Goal: Find specific page/section: Find specific page/section

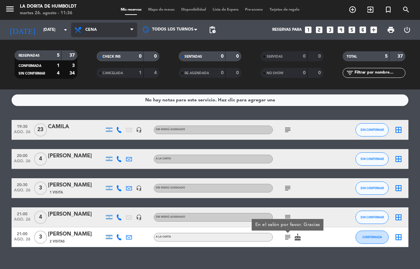
click at [97, 30] on span "Cena" at bounding box center [104, 29] width 66 height 15
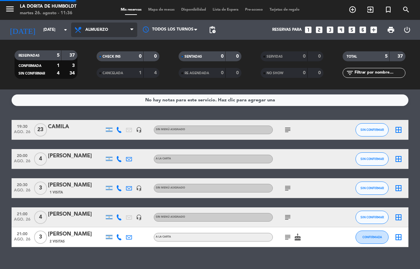
click at [110, 60] on div "menu La [PERSON_NAME] [DATE] 26. agosto - 11:36 Mis reservas Mapa de mesas Disp…" at bounding box center [210, 44] width 420 height 89
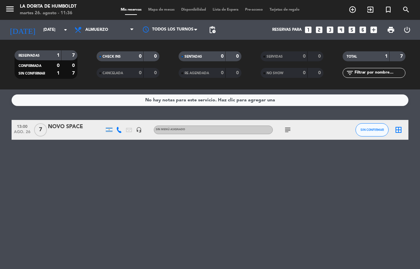
click at [290, 131] on icon "subject" at bounding box center [288, 130] width 8 height 8
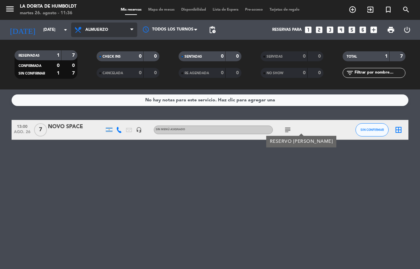
click at [93, 30] on span "Almuerzo" at bounding box center [96, 29] width 23 height 5
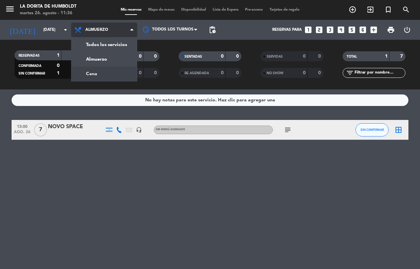
click at [88, 72] on div "menu La [PERSON_NAME] [DATE] 26. agosto - 11:36 Mis reservas Mapa de mesas Disp…" at bounding box center [210, 44] width 420 height 89
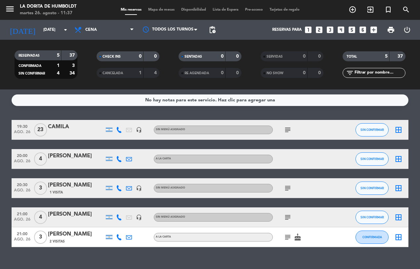
click at [286, 129] on icon "subject" at bounding box center [288, 130] width 8 height 8
click at [286, 186] on icon "subject" at bounding box center [288, 188] width 8 height 8
click at [288, 218] on icon "subject" at bounding box center [288, 217] width 8 height 8
click at [286, 236] on icon "subject" at bounding box center [288, 237] width 8 height 8
click at [297, 237] on icon "cake" at bounding box center [298, 237] width 8 height 8
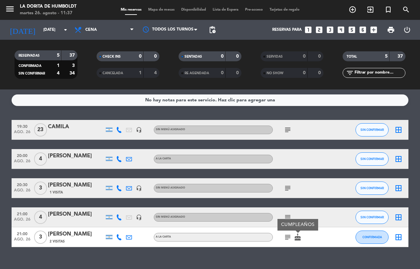
click at [289, 217] on icon "subject" at bounding box center [288, 217] width 8 height 8
click at [287, 186] on icon "subject" at bounding box center [288, 188] width 8 height 8
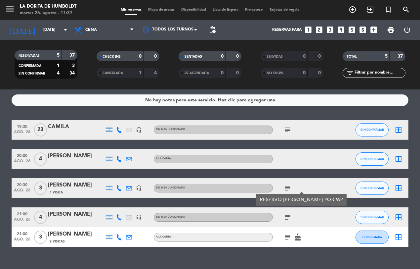
click at [284, 126] on icon "subject" at bounding box center [288, 130] width 8 height 8
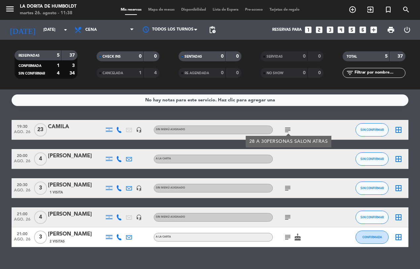
click at [328, 171] on div "19:30 [DATE] [PERSON_NAME] headset_mic Sin menú asignado subject 28 A 30PERSONA…" at bounding box center [210, 183] width 397 height 127
click at [286, 130] on icon "subject" at bounding box center [288, 130] width 8 height 8
click at [320, 147] on div "19:30 [DATE] [PERSON_NAME] headset_mic Sin menú asignado subject SIN CONFIRMAR …" at bounding box center [210, 183] width 397 height 127
click at [288, 187] on icon "subject" at bounding box center [288, 188] width 8 height 8
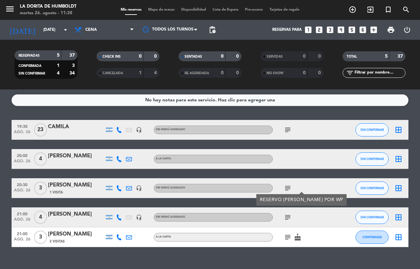
click at [288, 187] on icon "subject" at bounding box center [288, 188] width 8 height 8
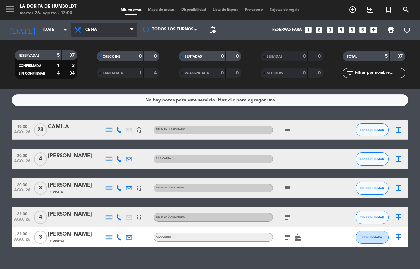
click at [93, 27] on span "Cena" at bounding box center [91, 29] width 12 height 5
click at [102, 58] on div "menu La [PERSON_NAME] [DATE] 26. agosto - 12:00 Mis reservas Mapa de mesas Disp…" at bounding box center [210, 44] width 420 height 89
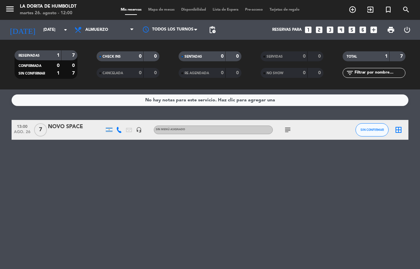
click at [288, 126] on icon "subject" at bounding box center [288, 130] width 8 height 8
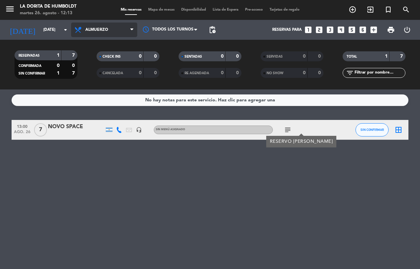
click at [103, 23] on span "Almuerzo" at bounding box center [104, 29] width 66 height 15
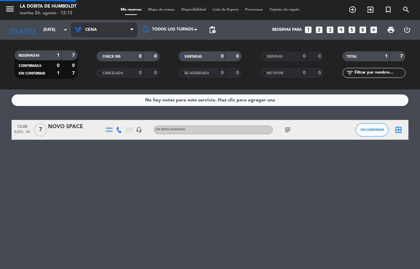
click at [91, 75] on div "menu La [PERSON_NAME] [DATE] 26. agosto - 12:13 Mis reservas Mapa de mesas Disp…" at bounding box center [210, 44] width 420 height 89
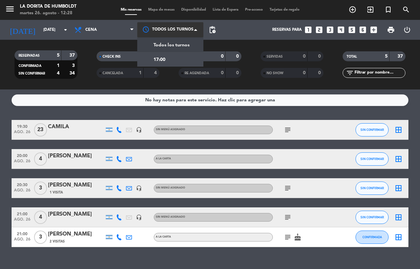
click at [187, 25] on div at bounding box center [170, 29] width 66 height 15
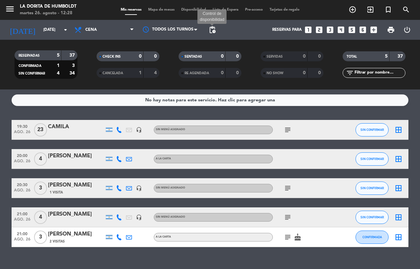
click at [213, 31] on span "pending_actions" at bounding box center [212, 30] width 8 height 8
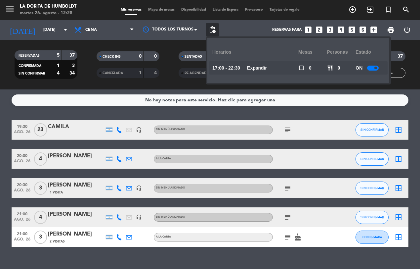
click at [240, 30] on div "Reservas para looks_one looks_two looks_3 looks_4 looks_5 looks_6 add_box" at bounding box center [299, 30] width 161 height 20
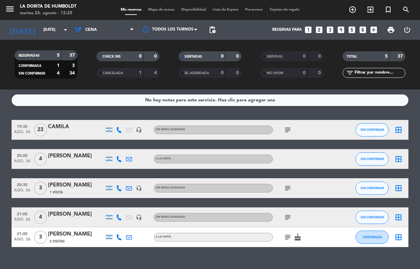
click at [116, 55] on span "CHECK INS" at bounding box center [112, 56] width 18 height 3
click at [199, 56] on span "SENTADAS" at bounding box center [194, 56] width 18 height 3
click at [26, 55] on span "RESERVADAS" at bounding box center [29, 55] width 21 height 3
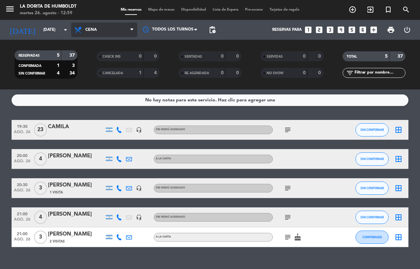
click at [95, 33] on span "Cena" at bounding box center [104, 29] width 66 height 15
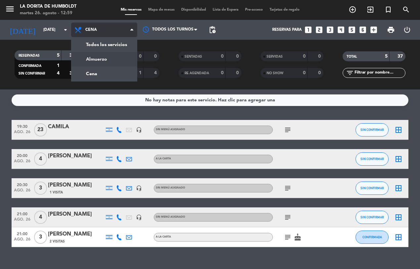
click at [95, 61] on div "menu La [PERSON_NAME] [DATE] 26. agosto - 12:59 Mis reservas Mapa de mesas Disp…" at bounding box center [210, 44] width 420 height 89
